Goal: Complete Application Form: Complete application form

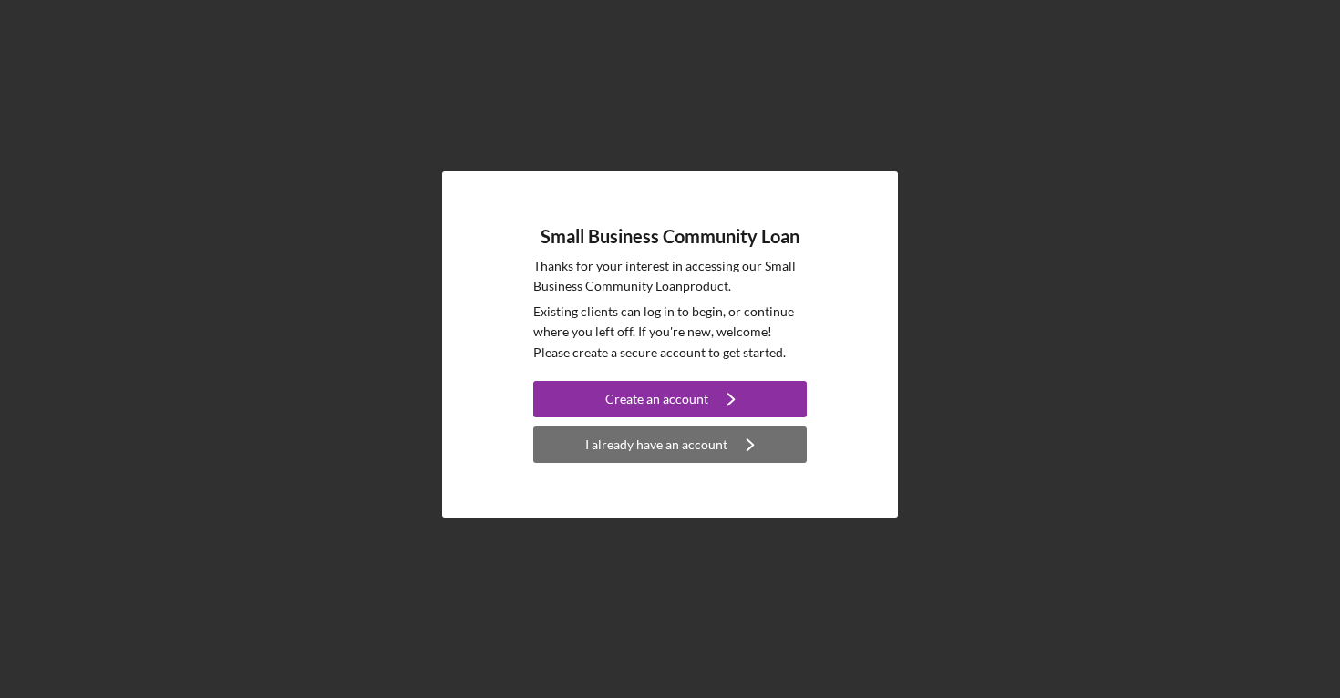
click at [686, 447] on div "I already have an account" at bounding box center [656, 445] width 142 height 36
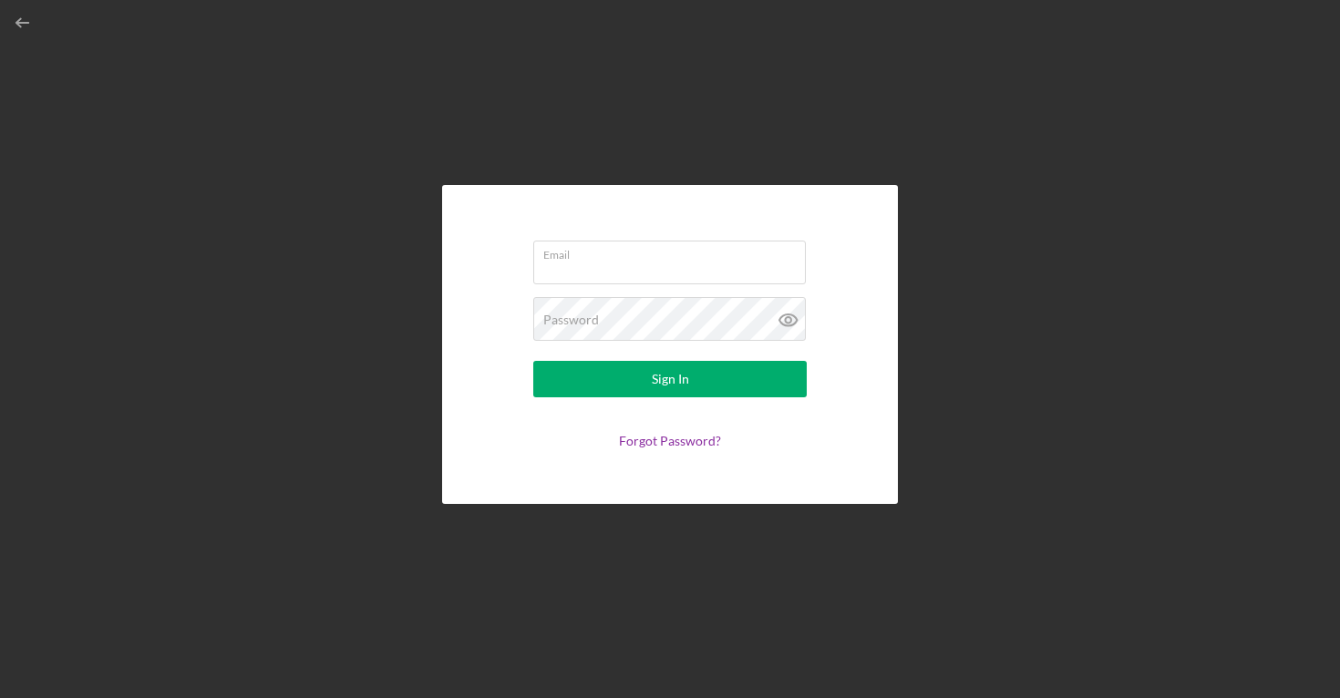
type input "[PERSON_NAME][EMAIL_ADDRESS][DOMAIN_NAME]"
click at [784, 317] on icon at bounding box center [789, 320] width 46 height 46
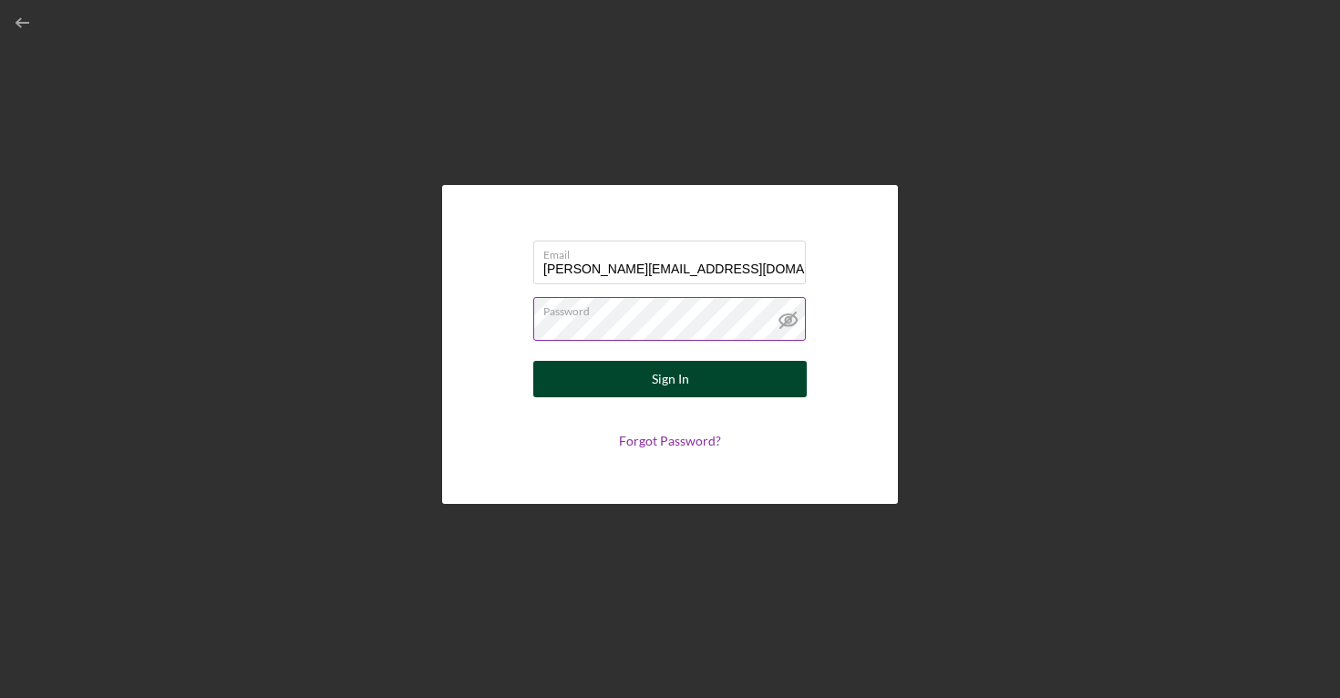
click at [687, 386] on button "Sign In" at bounding box center [669, 379] width 273 height 36
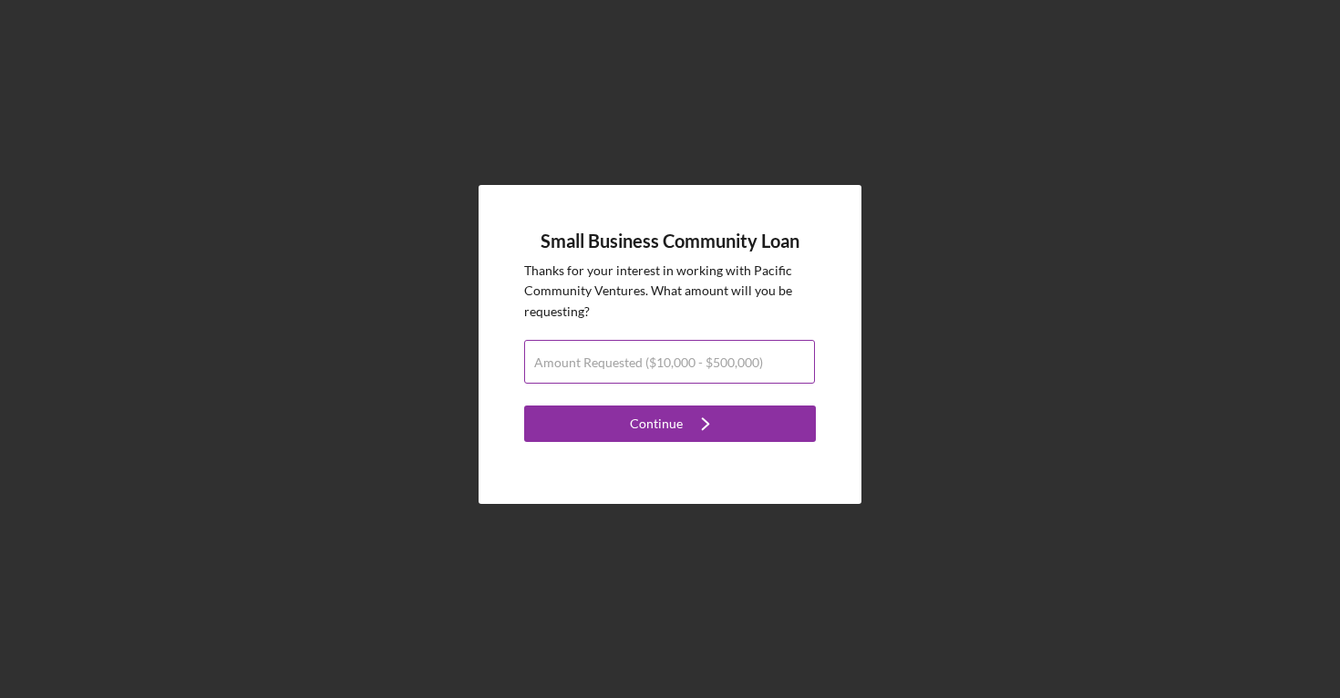
click at [679, 368] on label "Amount Requested ($10,000 - $500,000)" at bounding box center [648, 362] width 229 height 15
click at [679, 368] on input "Amount Requested ($10,000 - $500,000)" at bounding box center [669, 362] width 291 height 44
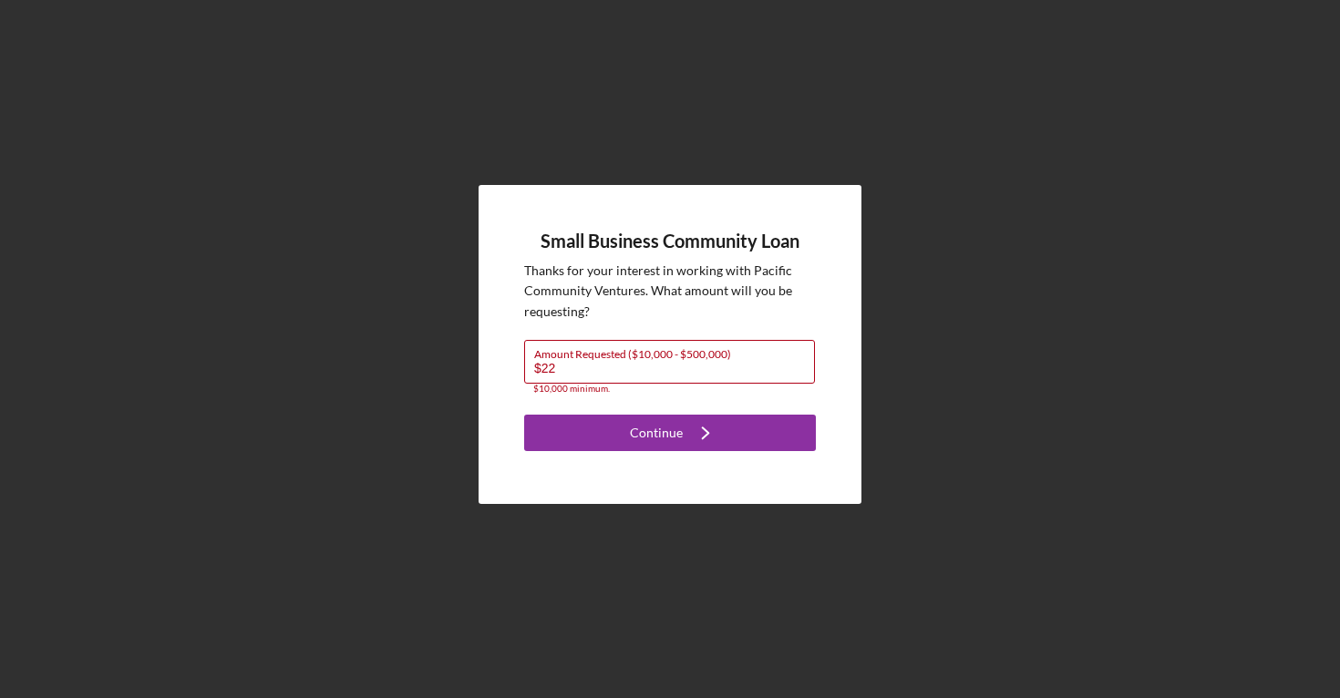
type input "$2"
click at [641, 356] on label "Amount Requested ($10,000 - $500,000)" at bounding box center [674, 351] width 281 height 20
click at [641, 356] on input "Amount Requested ($10,000 - $500,000)" at bounding box center [669, 362] width 291 height 44
click at [620, 368] on input "Amount Requested ($10,000 - $500,000)" at bounding box center [669, 362] width 291 height 44
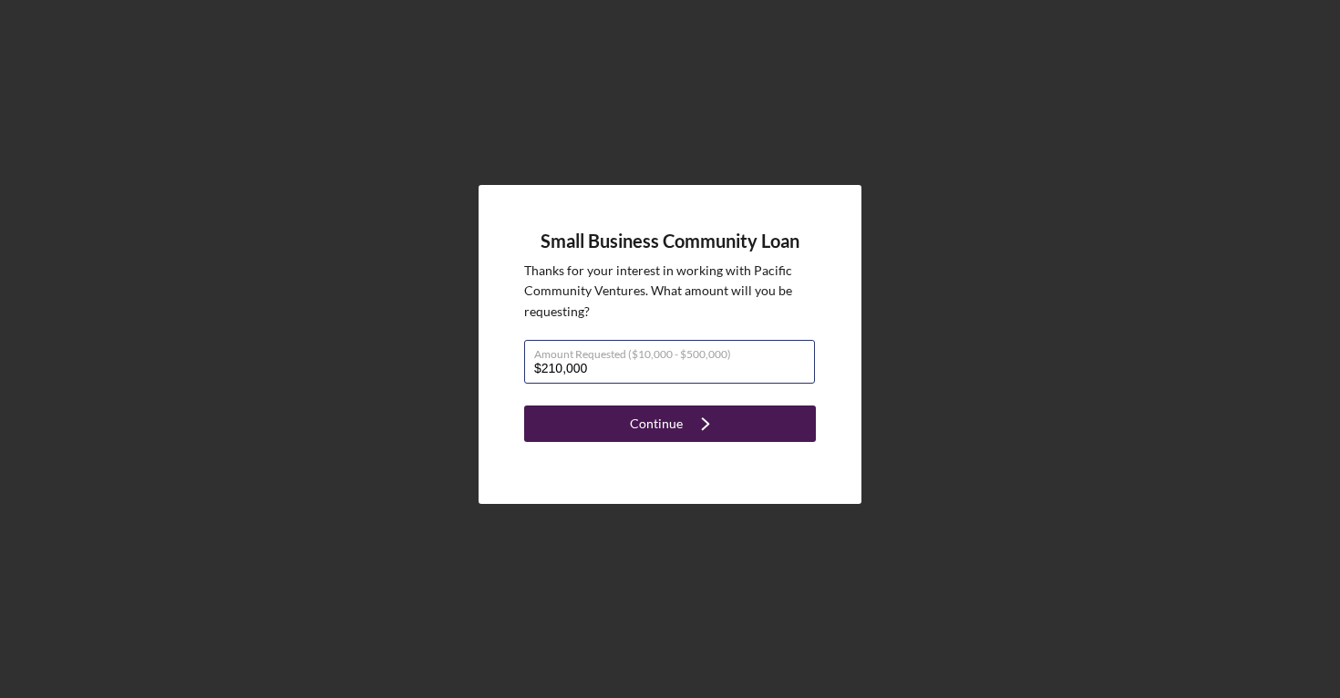
type input "$210,000"
click at [591, 428] on button "Continue Icon/Navigate" at bounding box center [670, 424] width 292 height 36
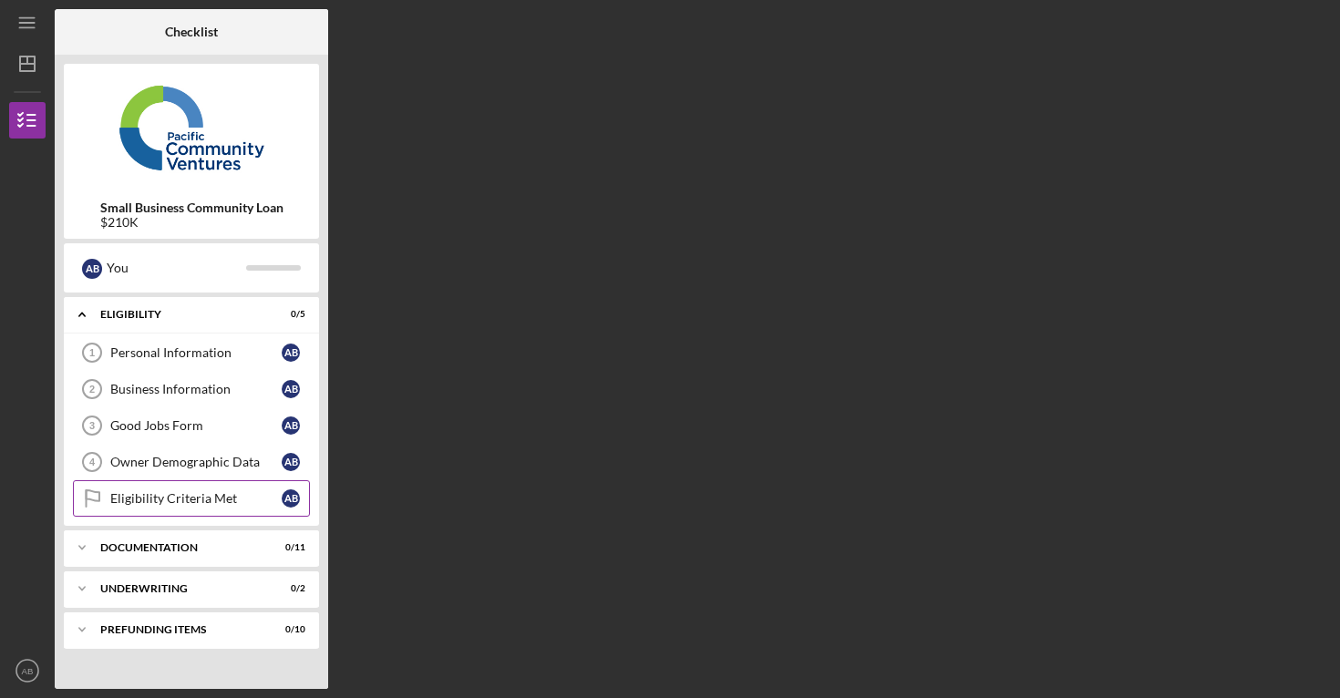
click at [241, 493] on div "Eligibility Criteria Met" at bounding box center [195, 498] width 171 height 15
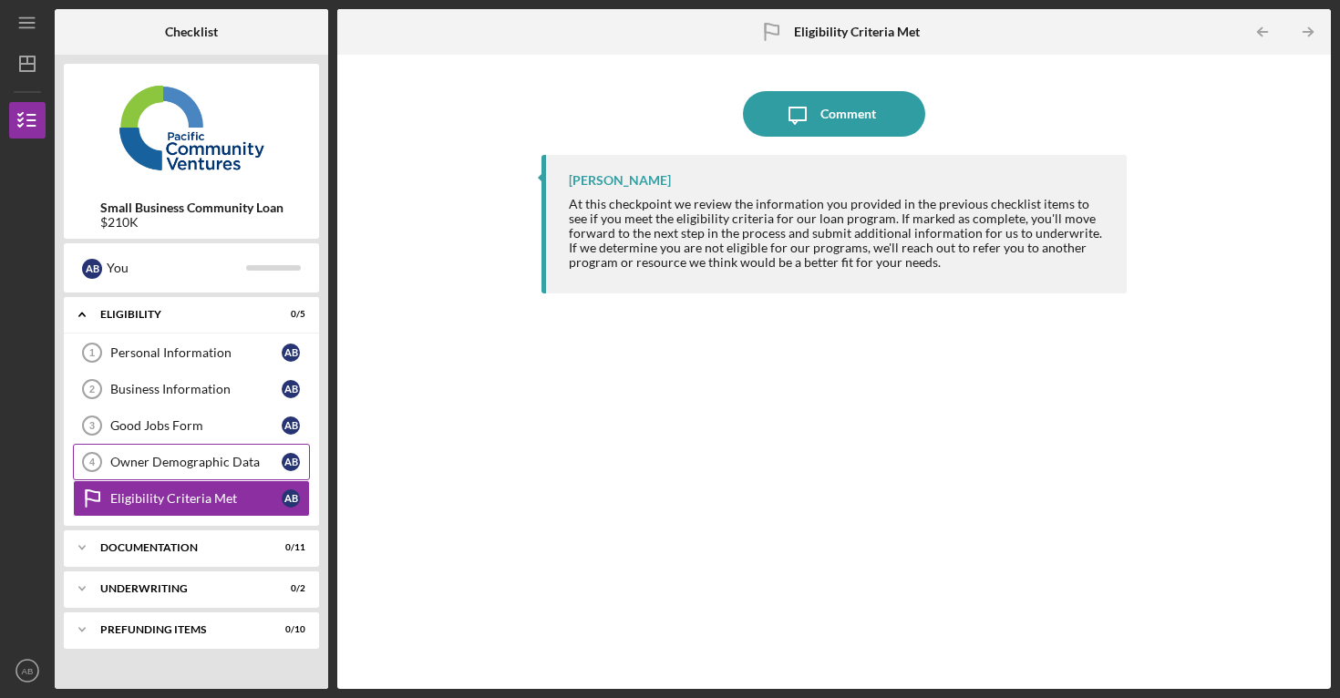
click at [232, 452] on link "Owner Demographic Data 4 Owner Demographic Data A B" at bounding box center [191, 462] width 237 height 36
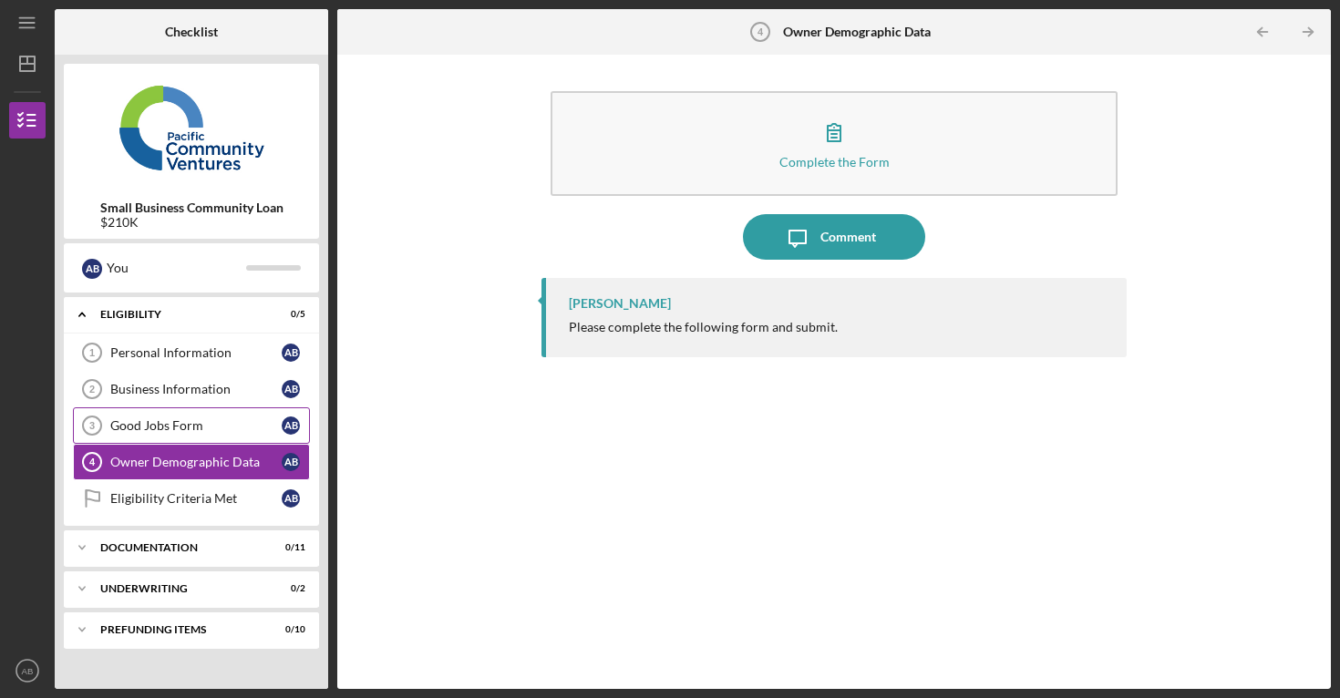
click at [189, 420] on div "Good Jobs Form" at bounding box center [195, 425] width 171 height 15
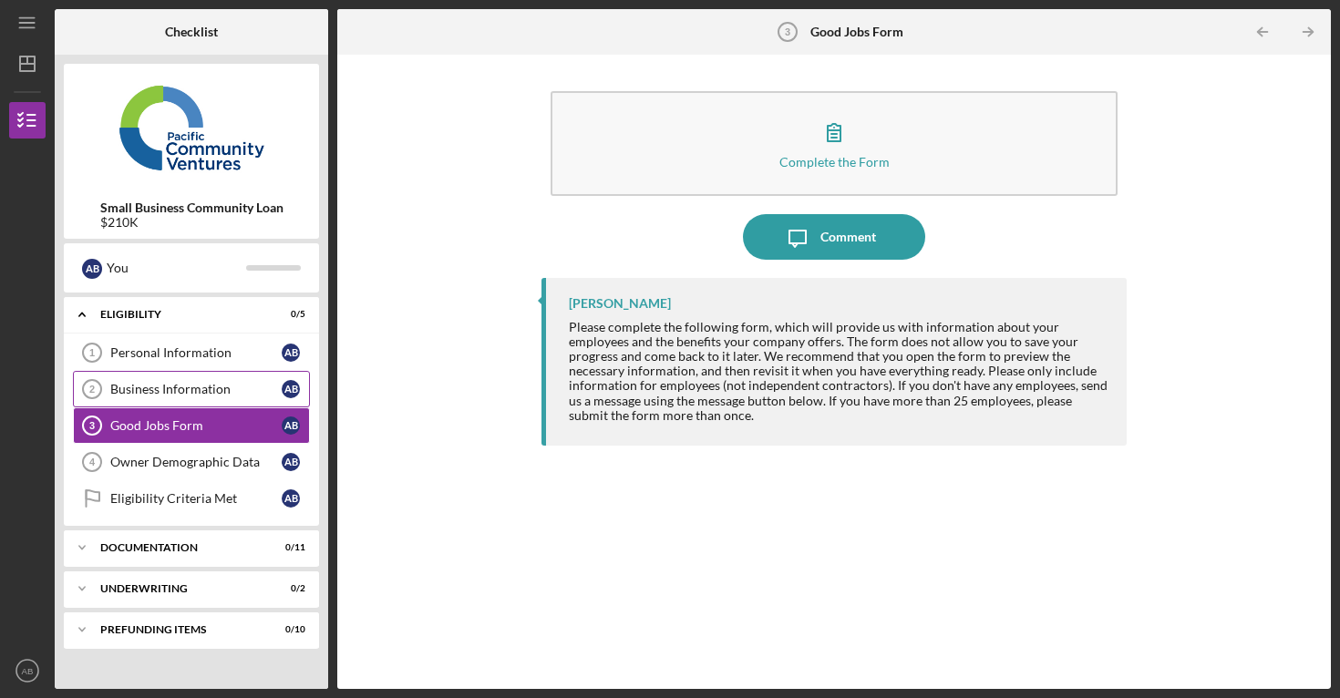
click at [160, 382] on div "Business Information" at bounding box center [195, 389] width 171 height 15
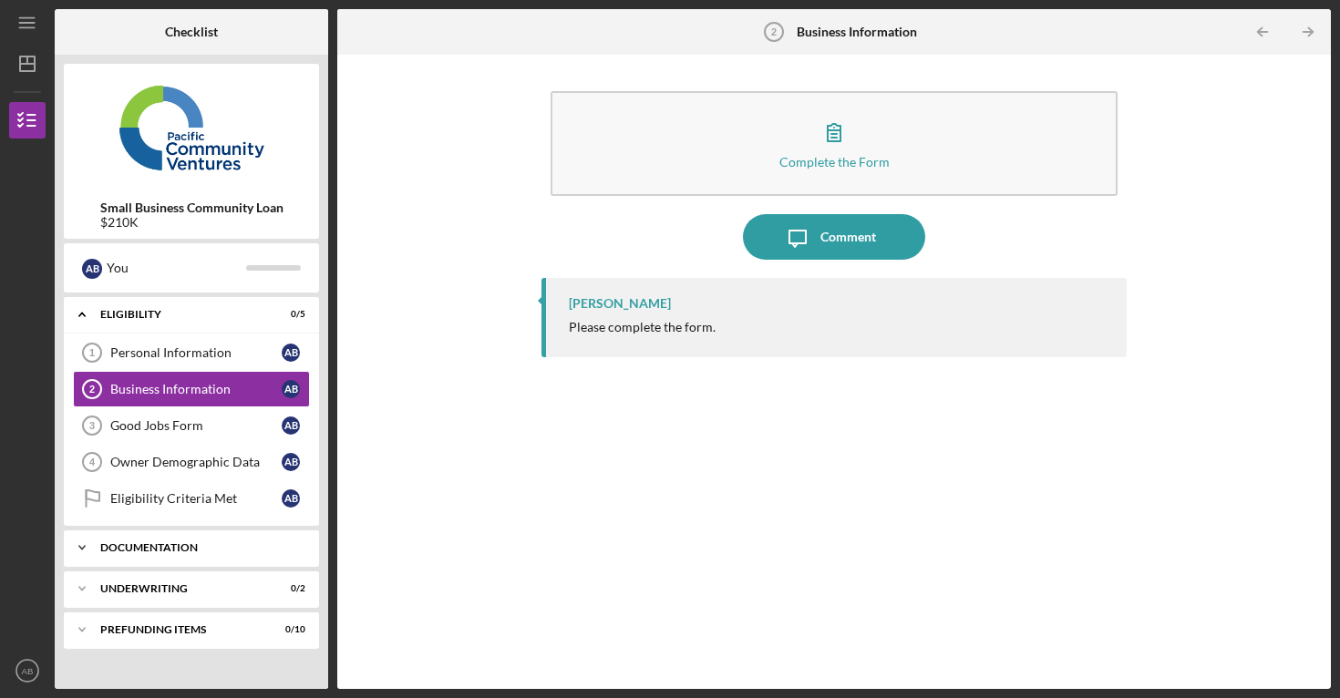
click at [103, 546] on div "Documentation" at bounding box center [198, 547] width 196 height 11
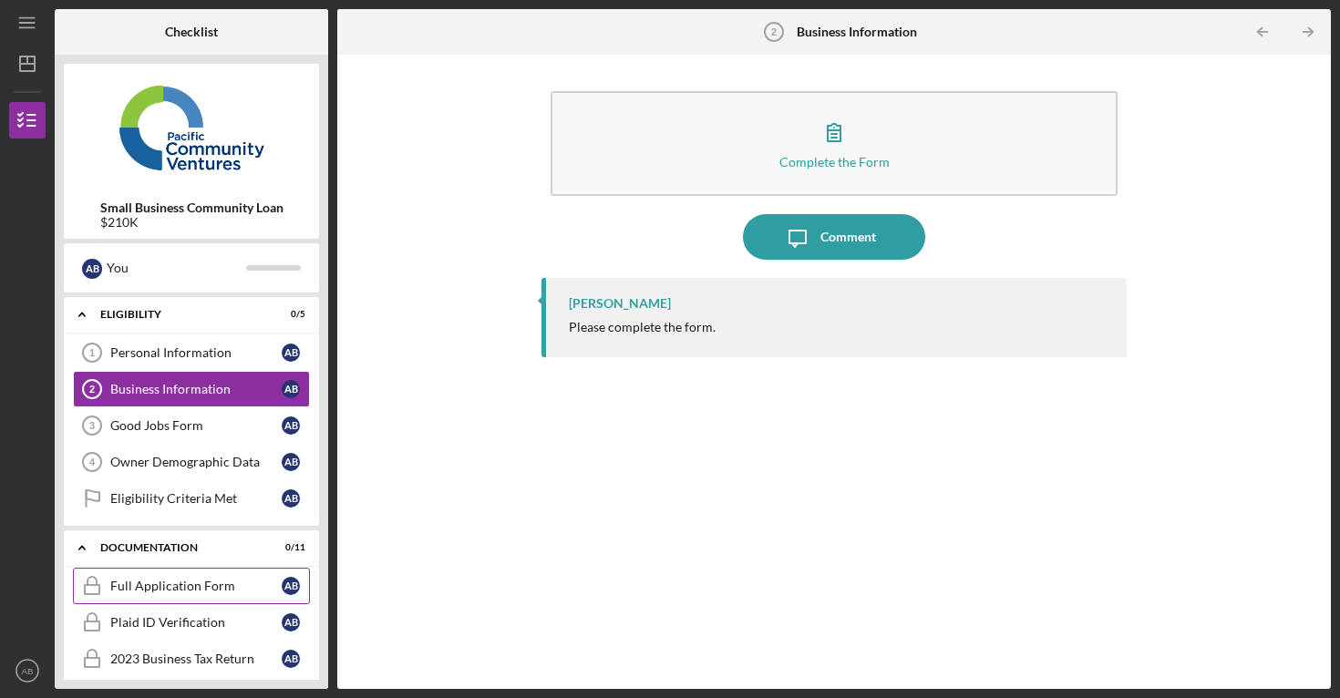
click at [112, 579] on div "Full Application Form" at bounding box center [195, 586] width 171 height 15
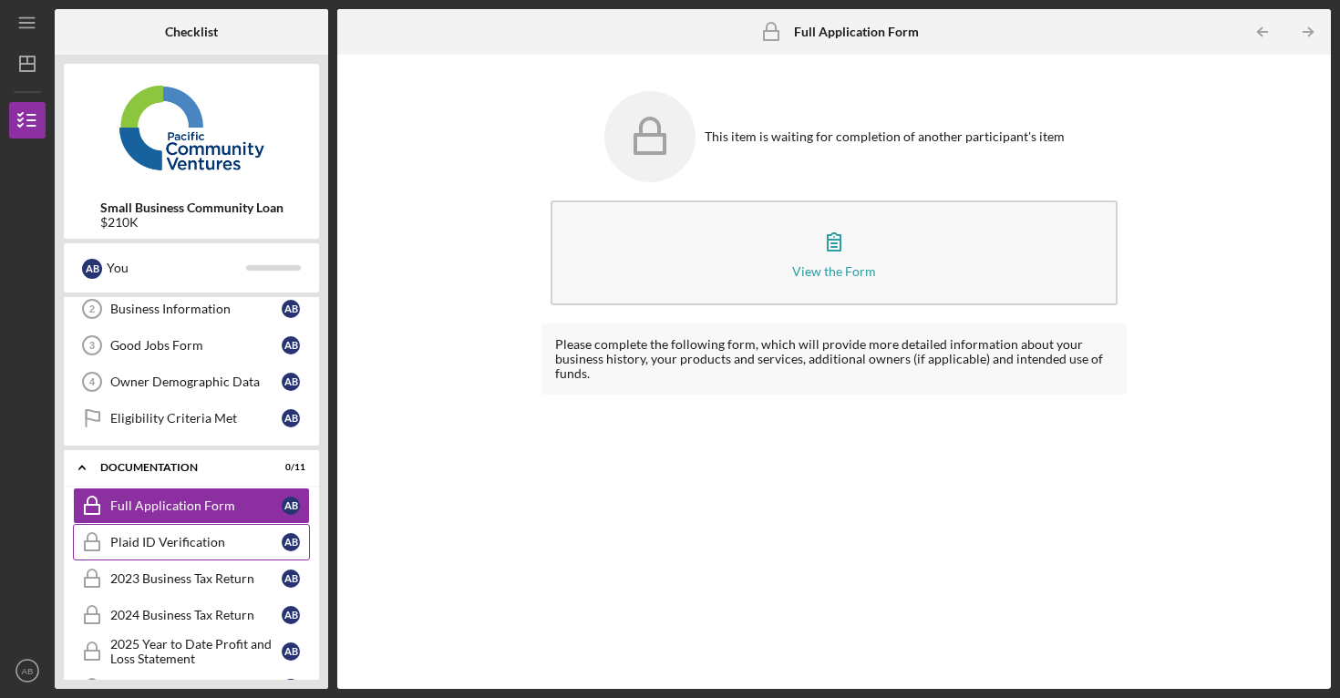
scroll to position [81, 0]
click at [129, 593] on link "2023 Business Tax Return 2023 Business Tax Return A B" at bounding box center [191, 578] width 237 height 36
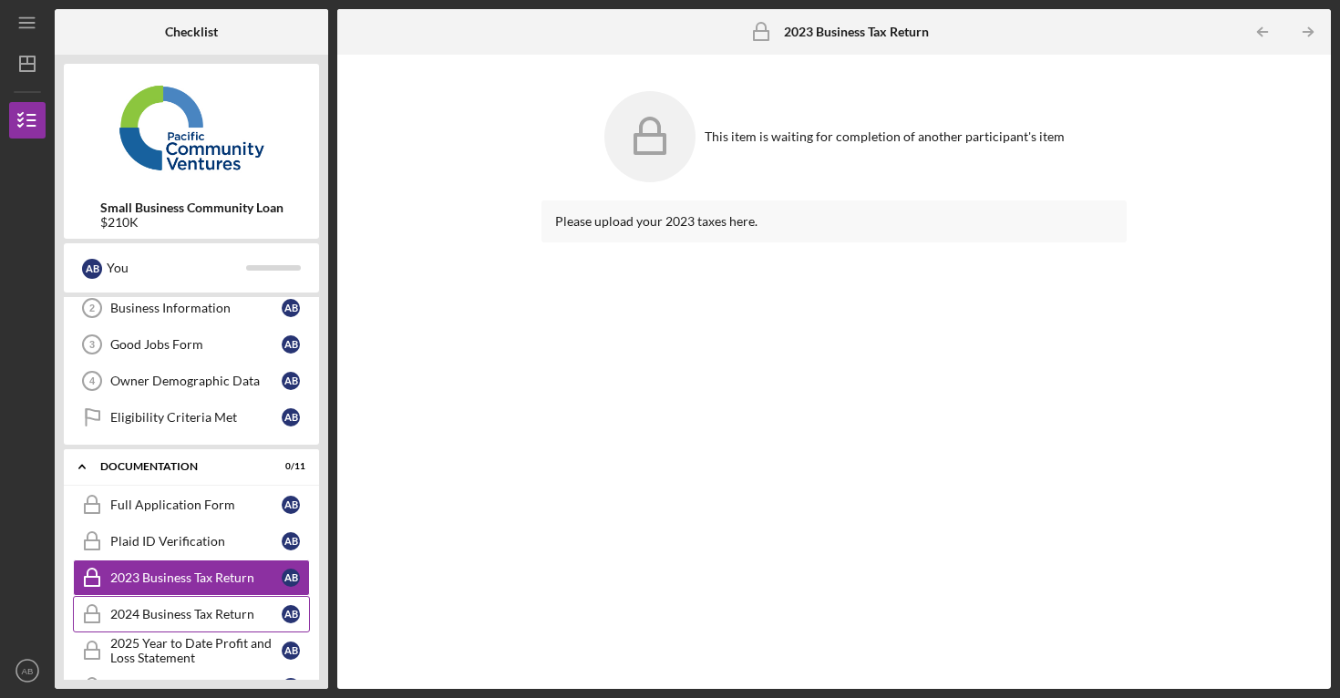
click at [132, 612] on div "2024 Business Tax Return" at bounding box center [195, 614] width 171 height 15
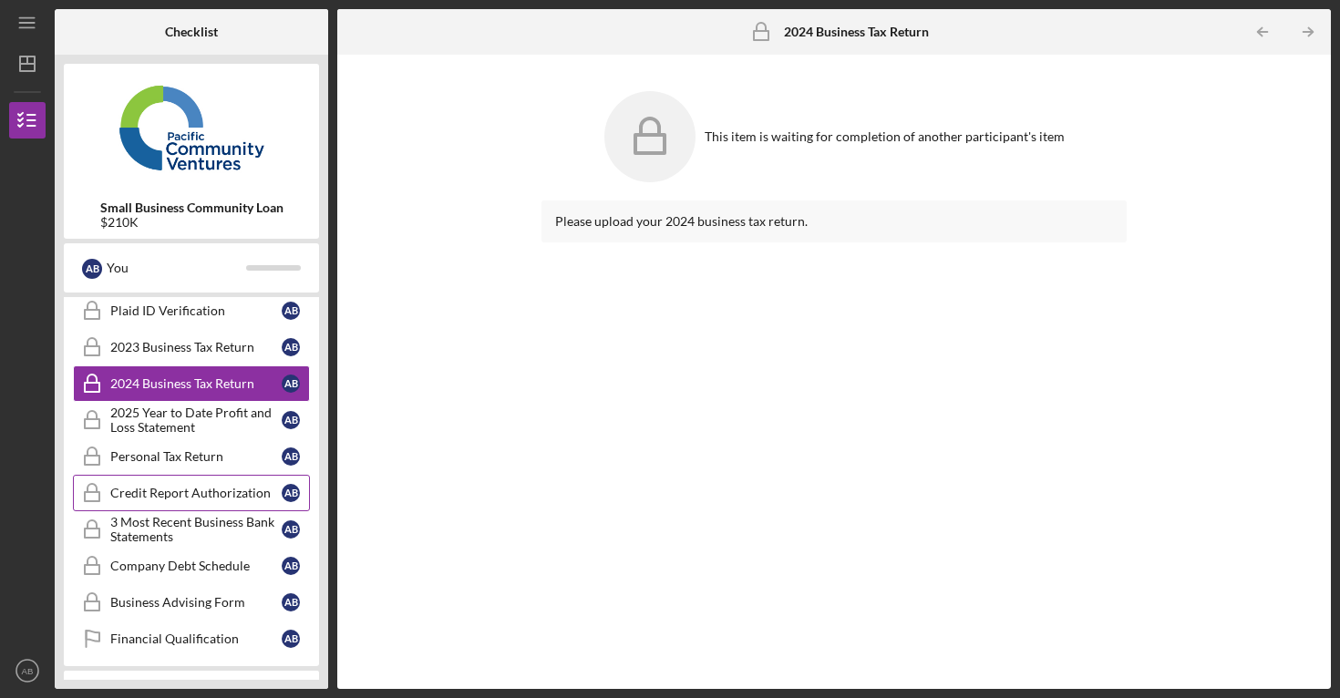
scroll to position [314, 0]
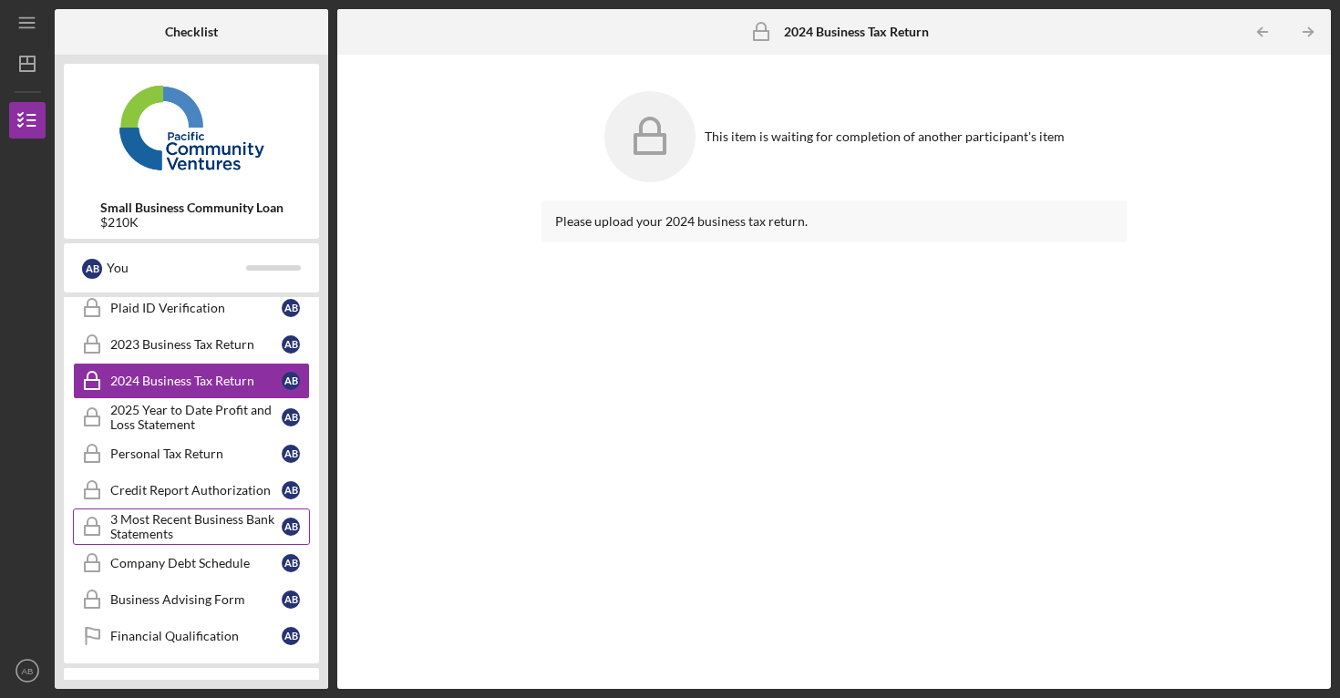
click at [148, 529] on div "3 Most Recent Business Bank Statements" at bounding box center [195, 526] width 171 height 29
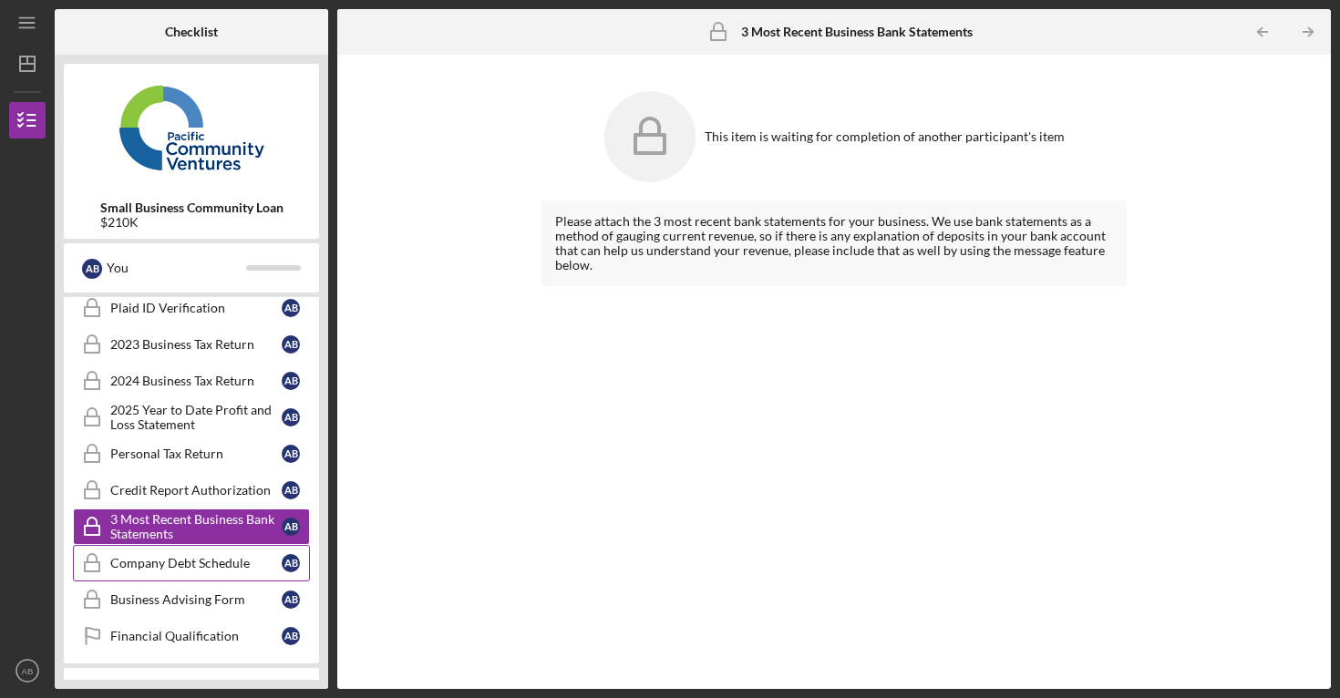
click at [148, 559] on div "Company Debt Schedule" at bounding box center [195, 563] width 171 height 15
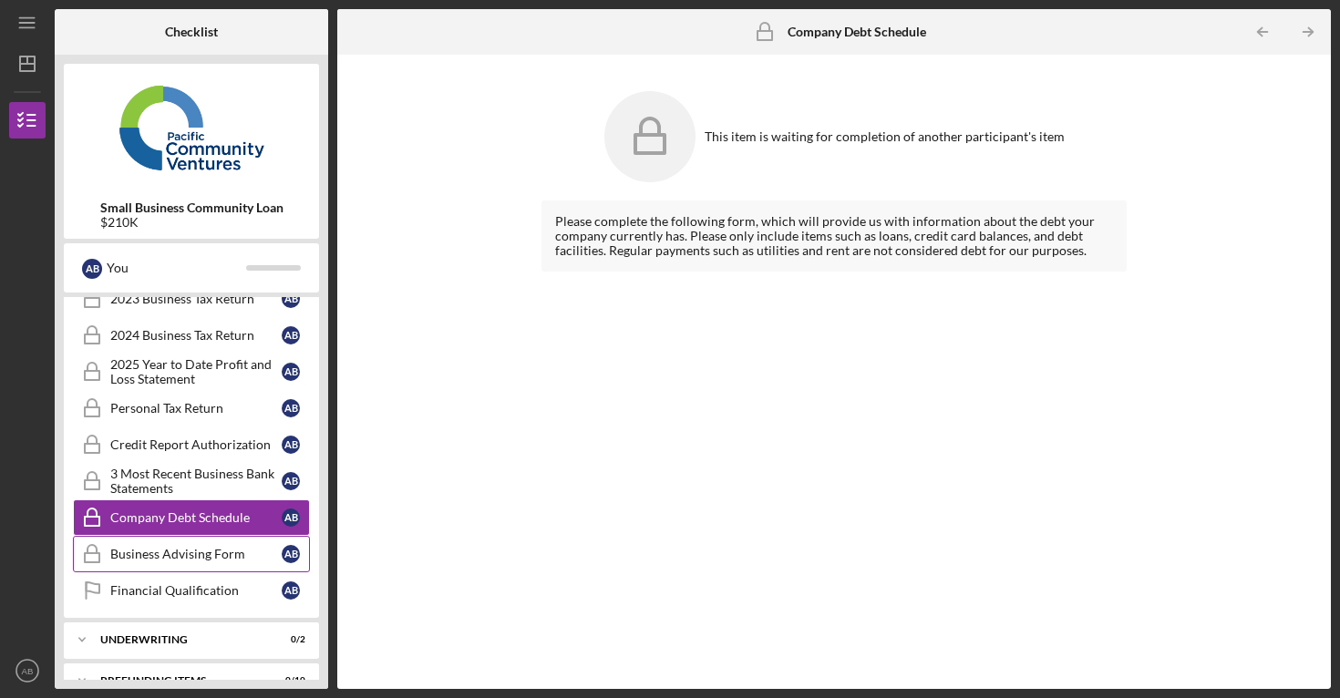
scroll to position [361, 0]
click at [145, 566] on link "Business Advising Form Business Advising Form A B" at bounding box center [191, 553] width 237 height 36
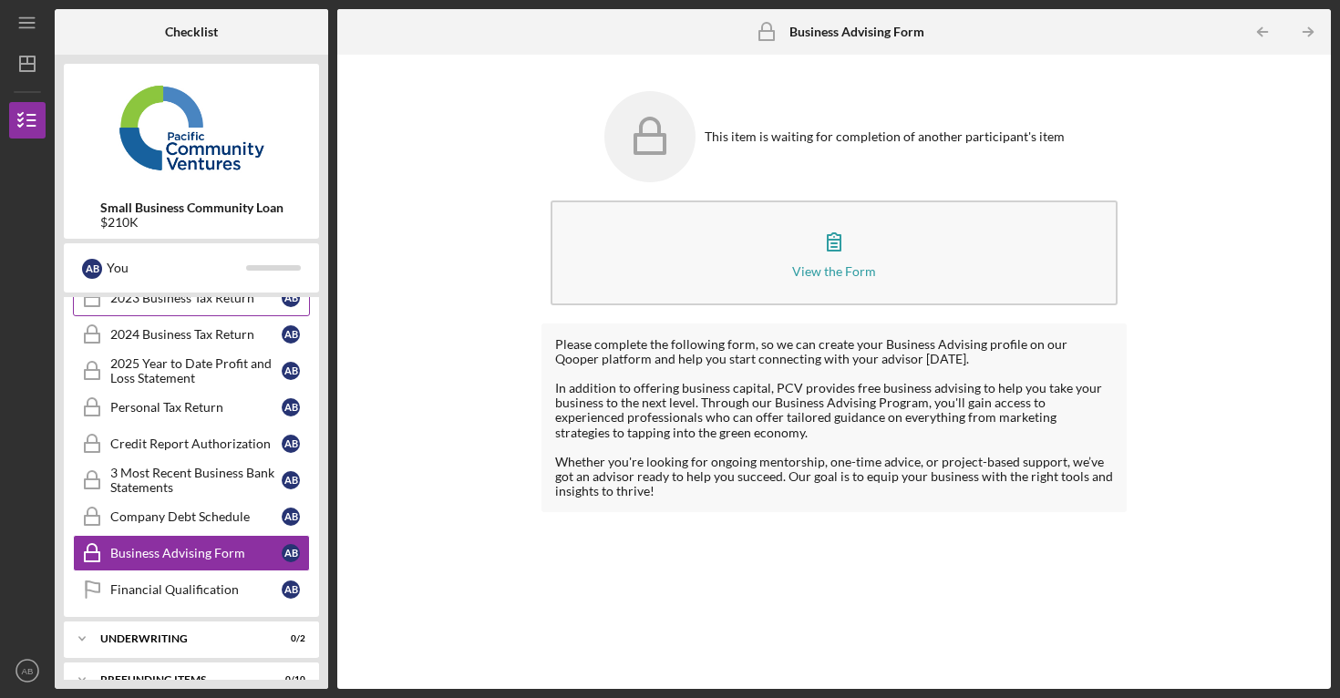
scroll to position [389, 0]
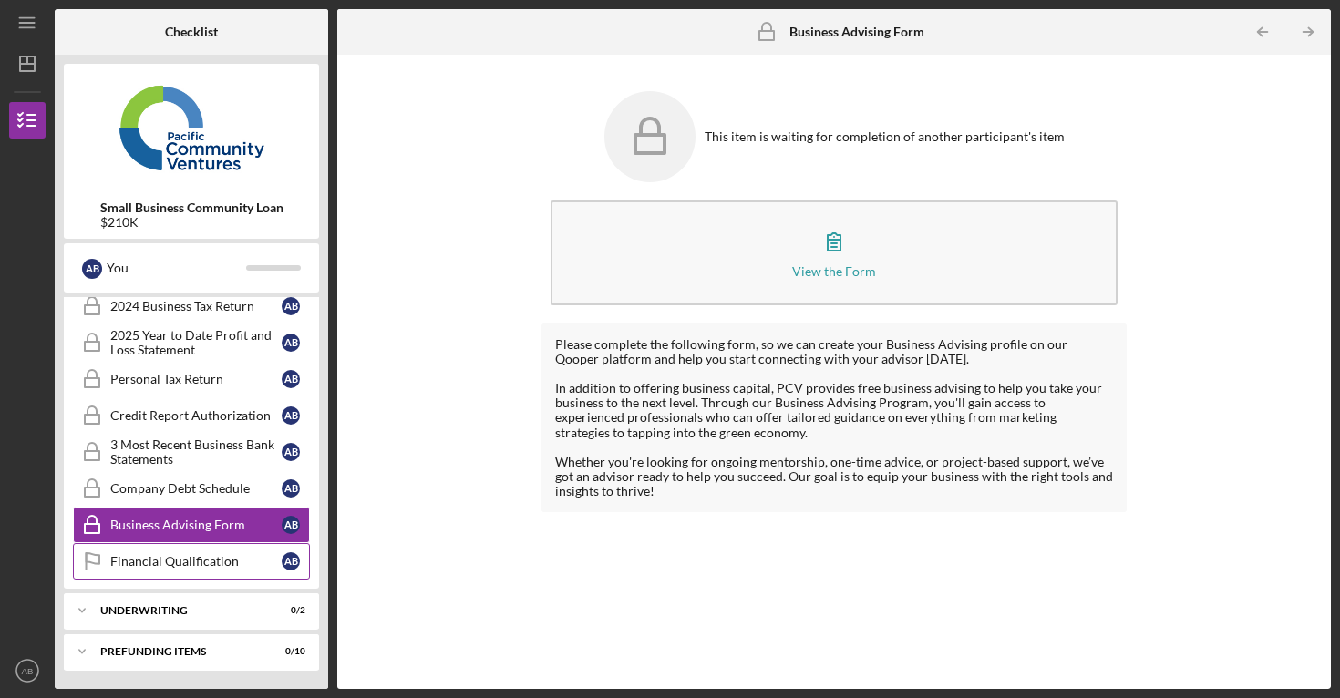
click at [118, 560] on div "Financial Qualification" at bounding box center [195, 561] width 171 height 15
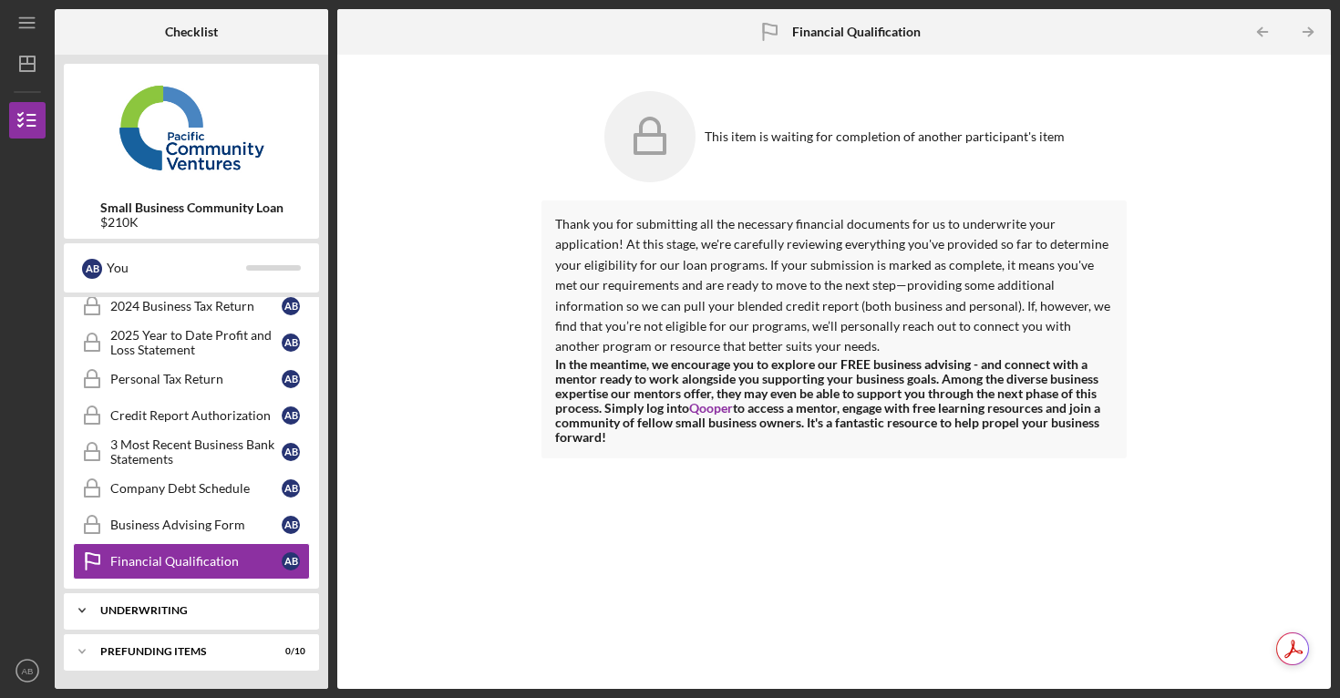
click at [146, 598] on div "Icon/Expander Underwriting 0 / 2" at bounding box center [191, 610] width 255 height 36
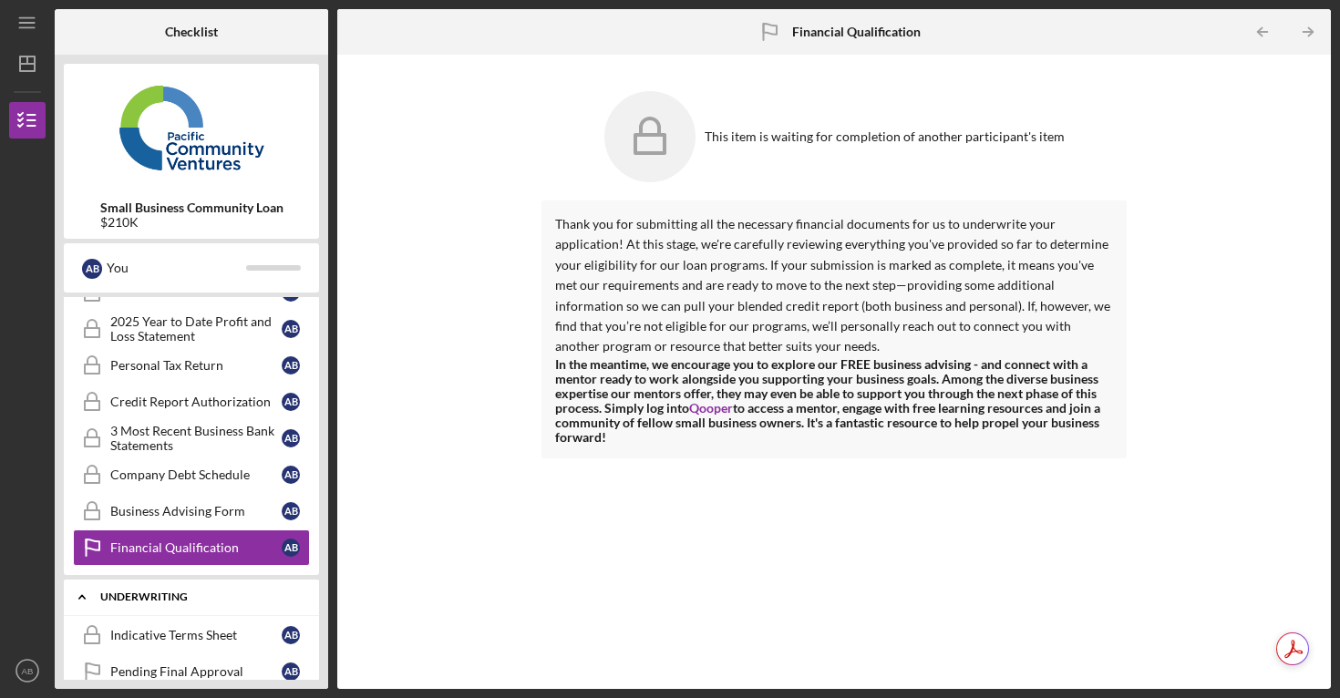
scroll to position [472, 0]
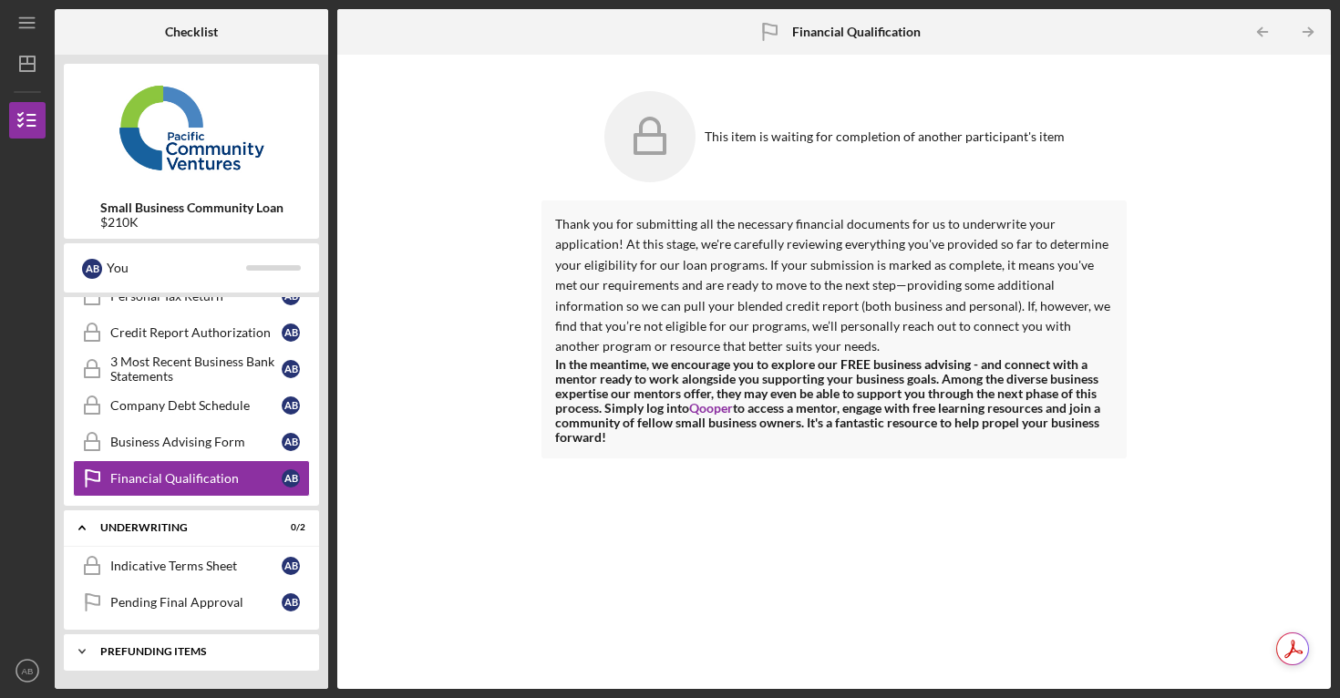
click at [132, 653] on div "Prefunding Items" at bounding box center [198, 651] width 196 height 11
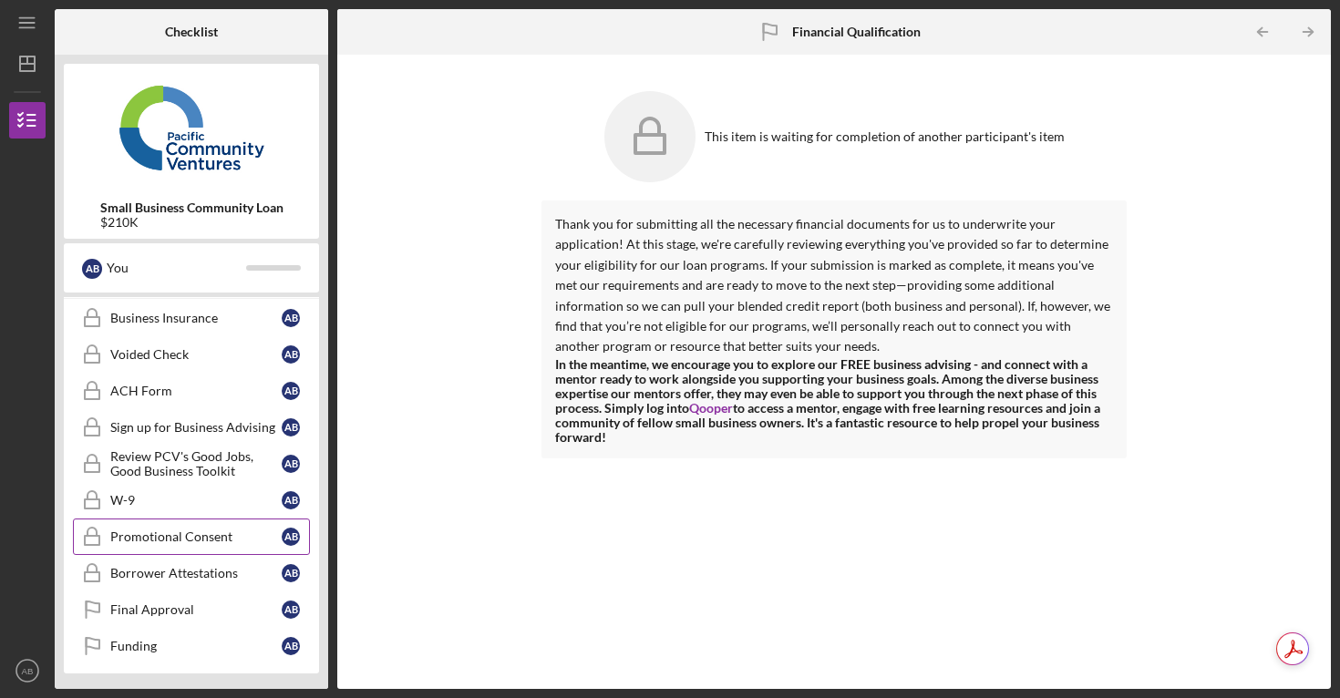
scroll to position [847, 0]
click at [202, 535] on div "Promotional Consent" at bounding box center [195, 534] width 171 height 15
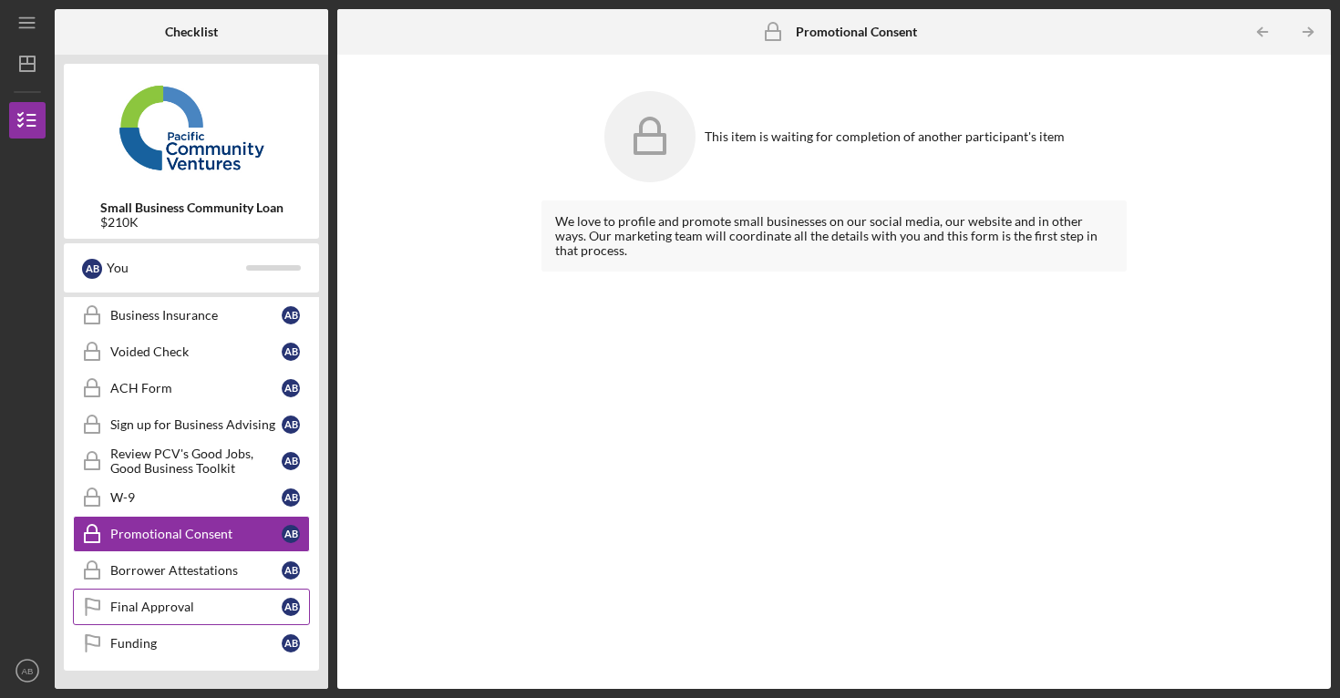
click at [155, 606] on div "Final Approval" at bounding box center [195, 607] width 171 height 15
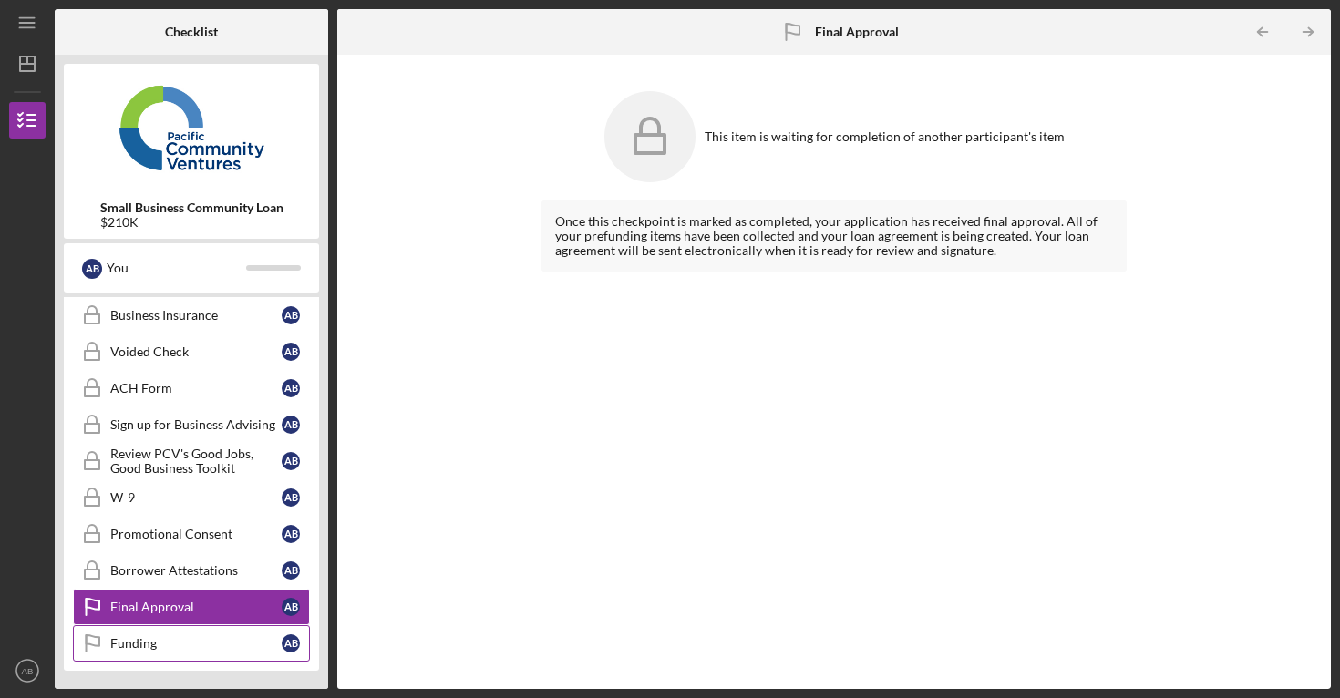
click at [139, 643] on div "Funding" at bounding box center [195, 643] width 171 height 15
